Goal: Entertainment & Leisure: Browse casually

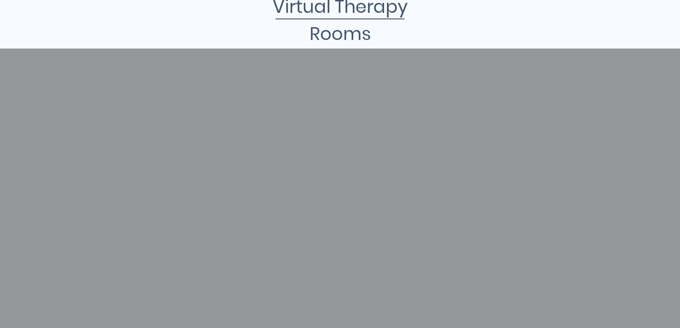
scroll to position [107, 0]
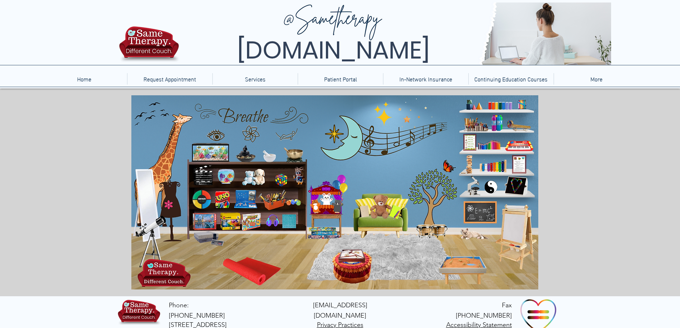
click at [369, 215] on icon "main content" at bounding box center [378, 206] width 20 height 20
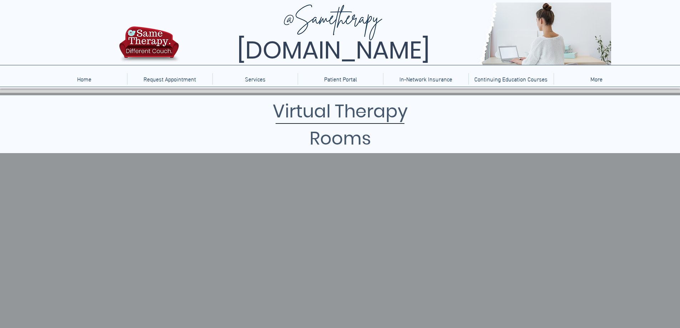
scroll to position [36, 0]
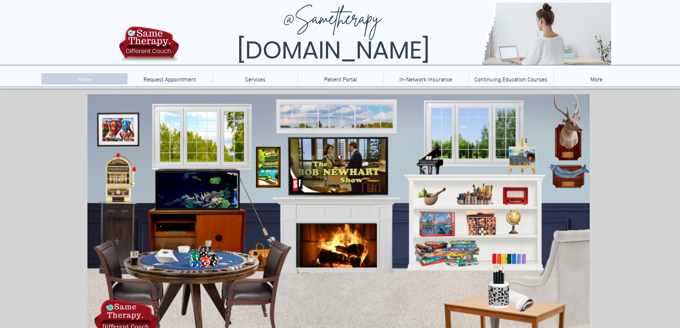
click at [97, 73] on div "Home" at bounding box center [84, 78] width 82 height 11
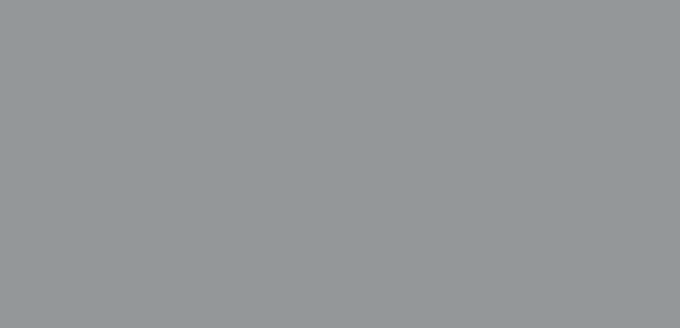
scroll to position [179, 0]
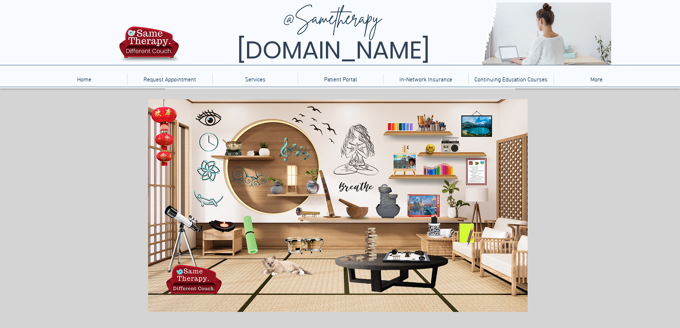
click at [293, 148] on icon "main content" at bounding box center [293, 150] width 33 height 25
